Goal: Entertainment & Leisure: Consume media (video, audio)

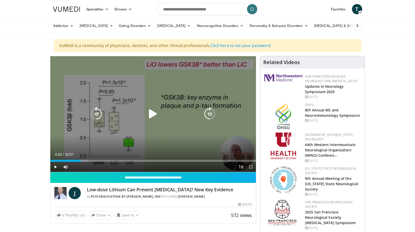
click at [152, 115] on icon "Video Player" at bounding box center [153, 114] width 14 height 14
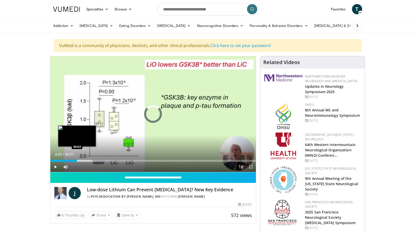
click at [77, 161] on div "Loaded : 25.80% 06:58 04:03" at bounding box center [153, 161] width 206 height 2
click at [76, 161] on div "Progress Bar" at bounding box center [76, 161] width 1 height 2
